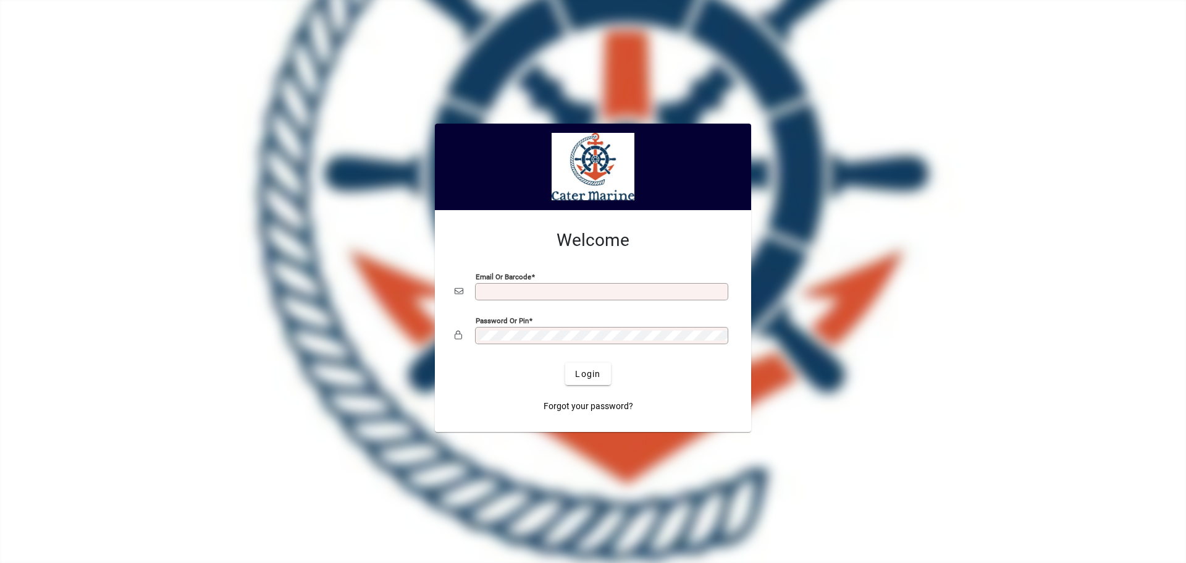
click at [509, 293] on input "Email or Barcode" at bounding box center [603, 292] width 250 height 10
type input "**********"
click at [565, 363] on button "Login" at bounding box center [587, 374] width 45 height 22
